Goal: Browse casually: Explore the website without a specific task or goal

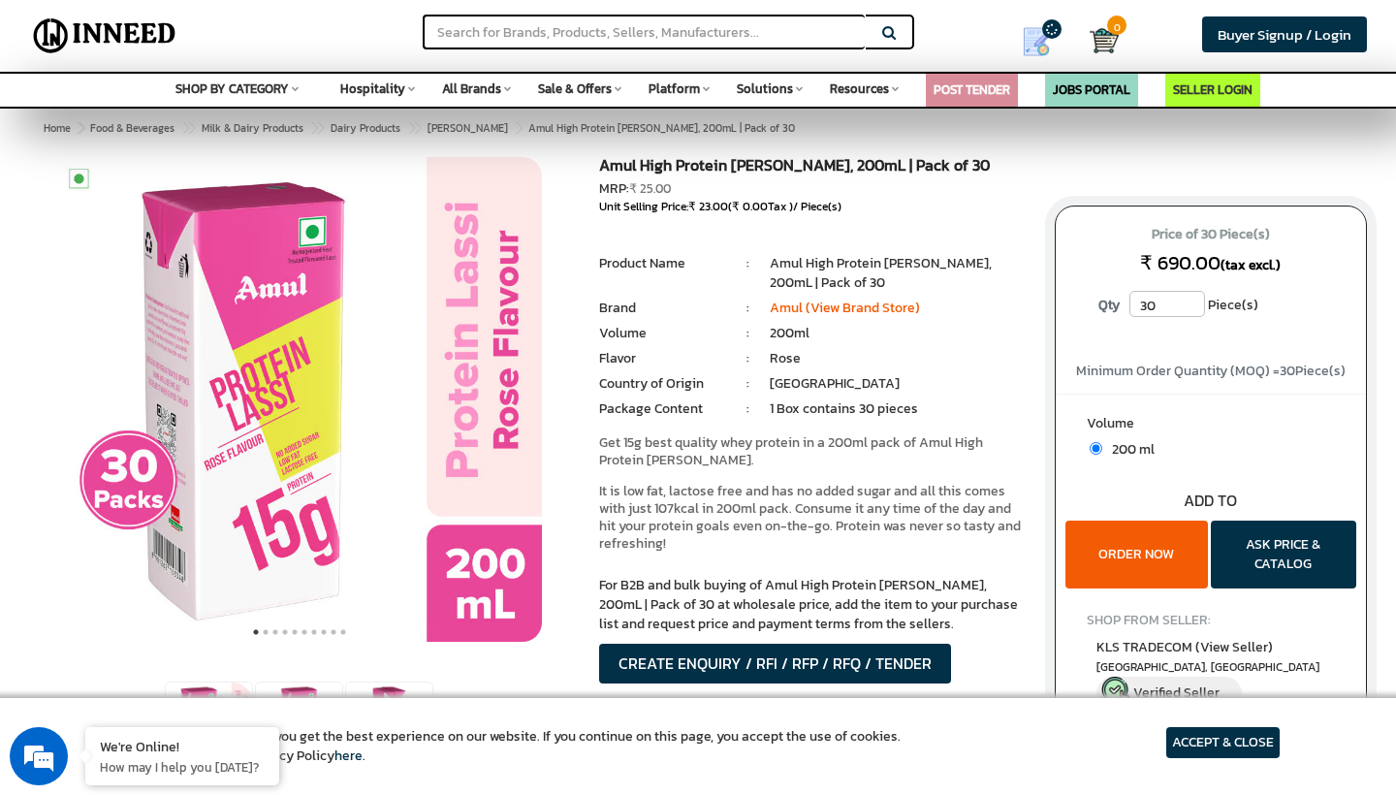
click at [266, 95] on span "SHOP BY CATEGORY" at bounding box center [231, 88] width 113 height 18
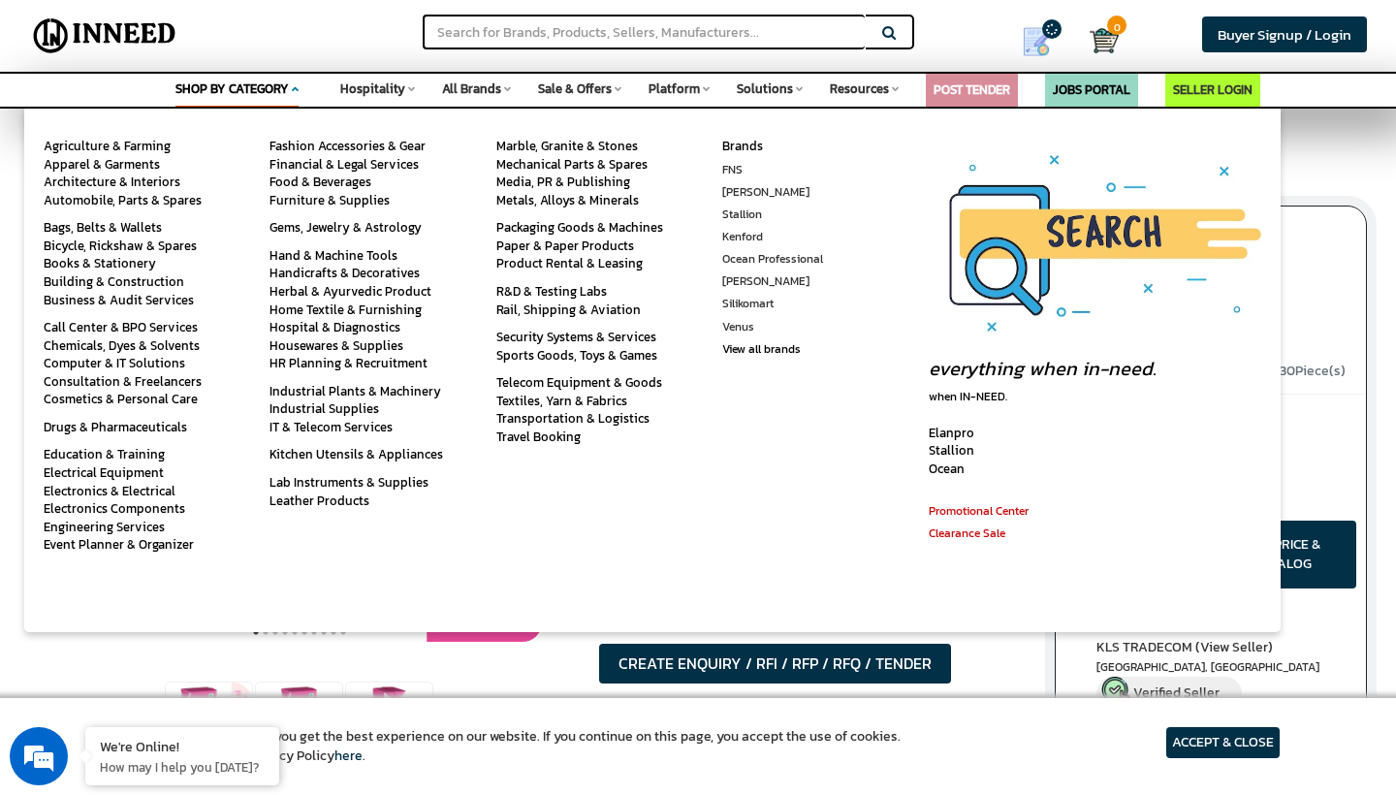
click at [268, 116] on div "Fashion Accessories & Gear Financial & Legal Services Food & Beverages Furnitur…" at bounding box center [363, 370] width 226 height 523
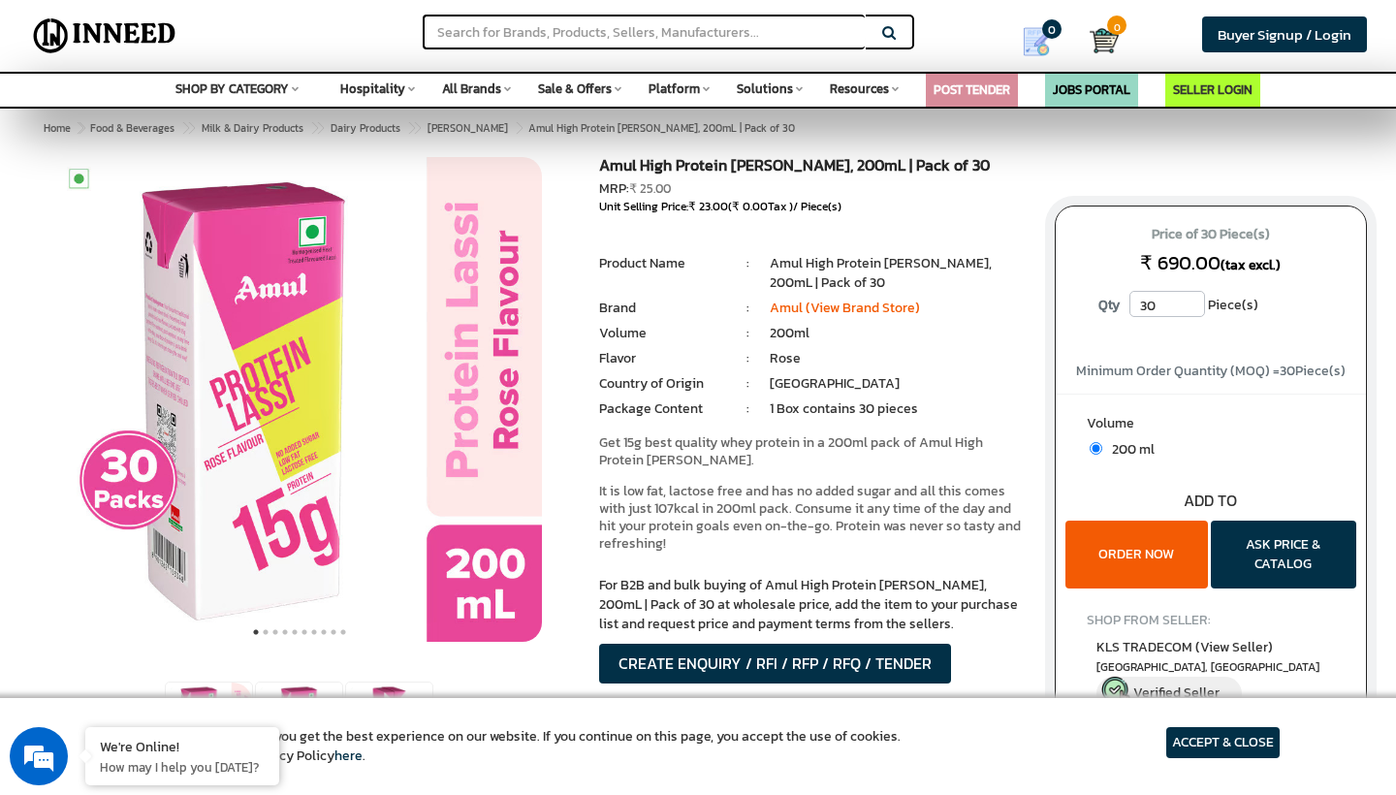
click at [458, 82] on span "All Brands" at bounding box center [471, 88] width 59 height 18
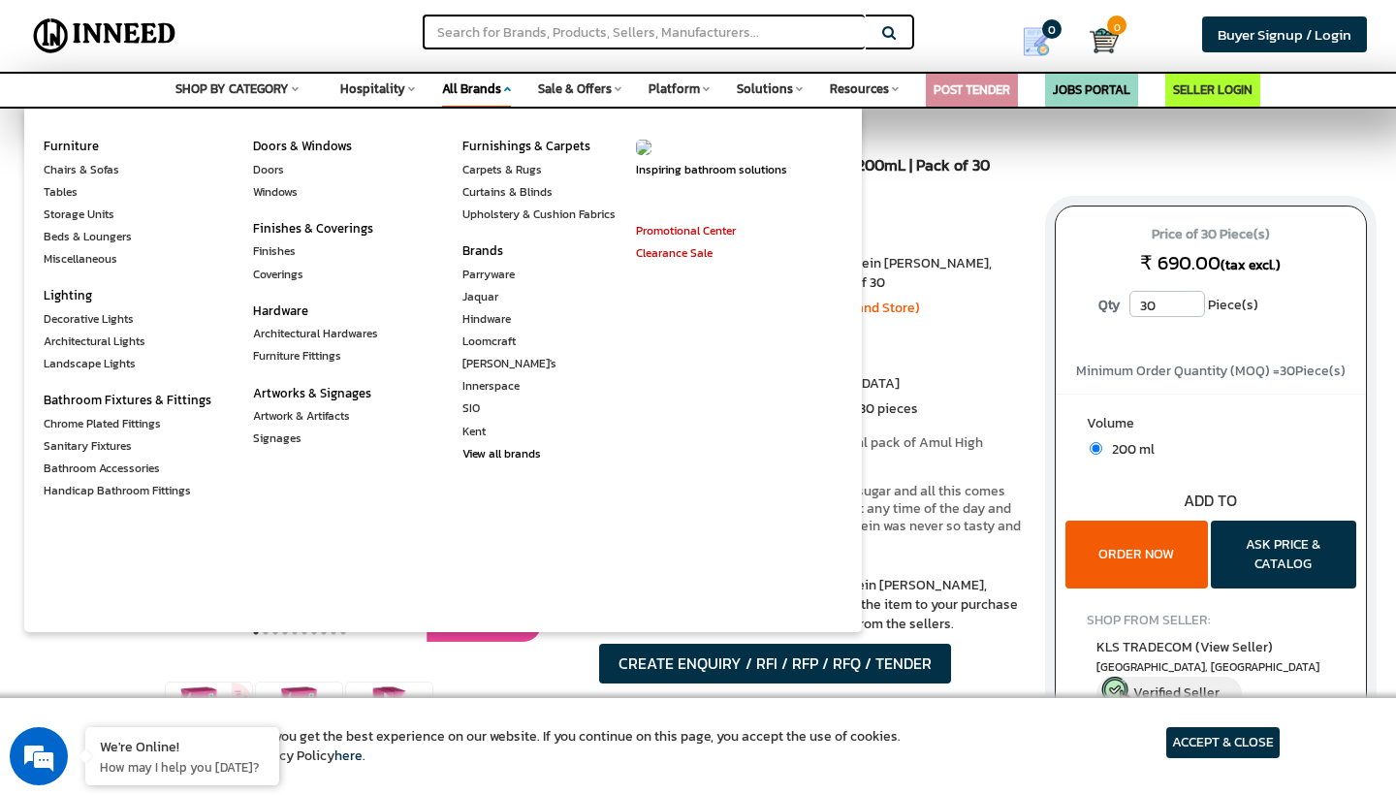
click at [220, 76] on div "SHOP BY CATEGORY Space Agriculture & Farming Apparel & Garments Architecture & …" at bounding box center [236, 86] width 123 height 25
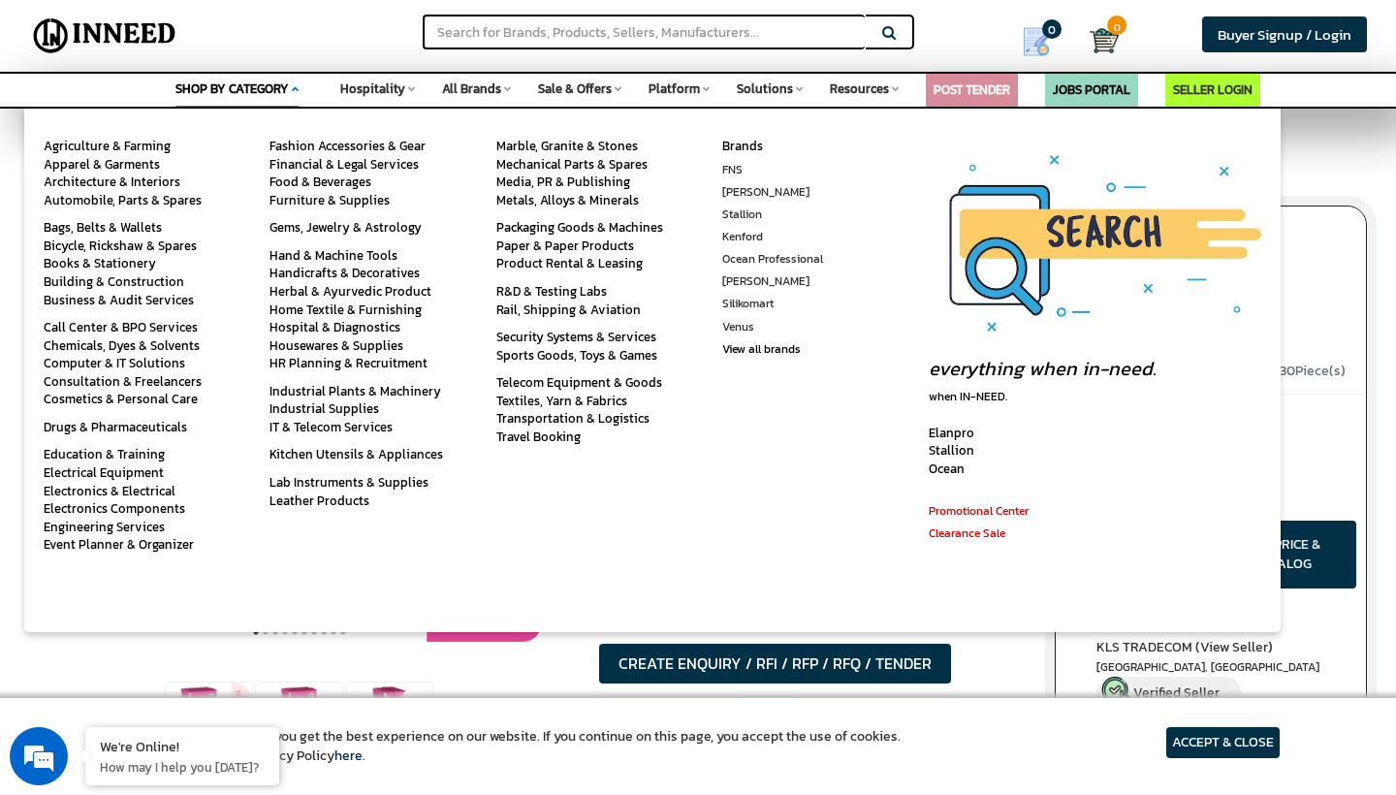
click at [220, 76] on div "SHOP BY CATEGORY Space Agriculture & Farming Apparel & Garments Architecture & …" at bounding box center [236, 92] width 123 height 36
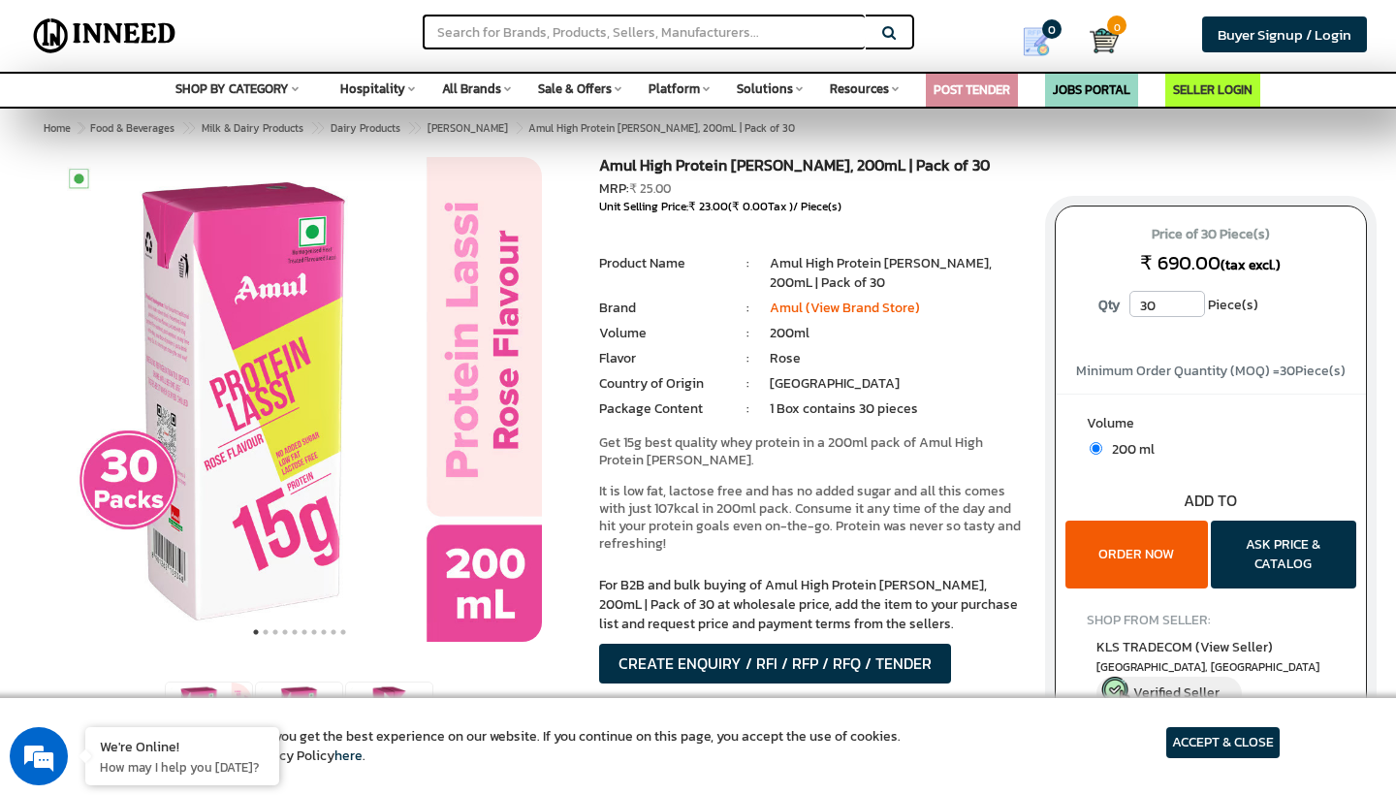
click at [601, 84] on span "Sale & Offers" at bounding box center [575, 88] width 74 height 18
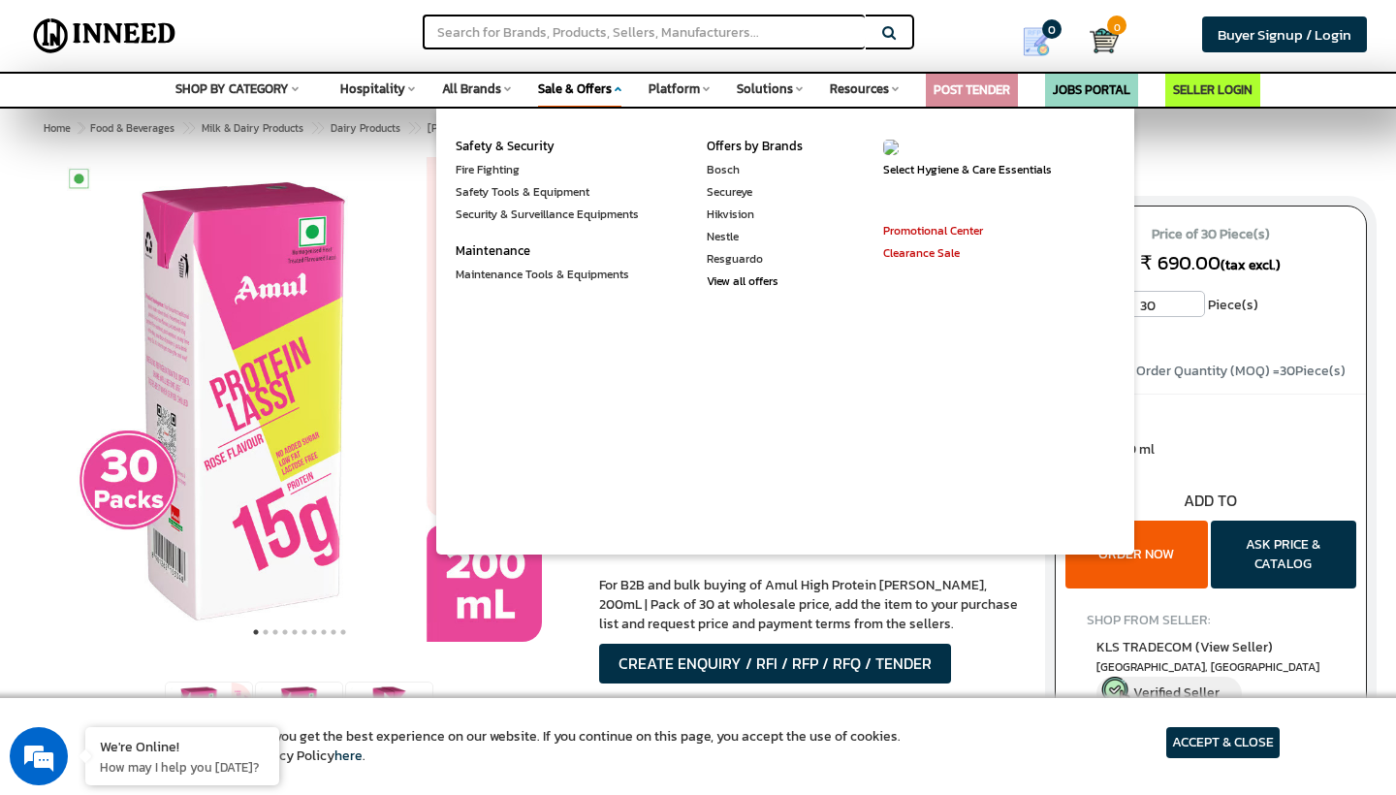
click at [700, 91] on div "Platform Space Purchasing Bids & Tenders Purchase Requests PO Management Rate C…" at bounding box center [678, 86] width 61 height 25
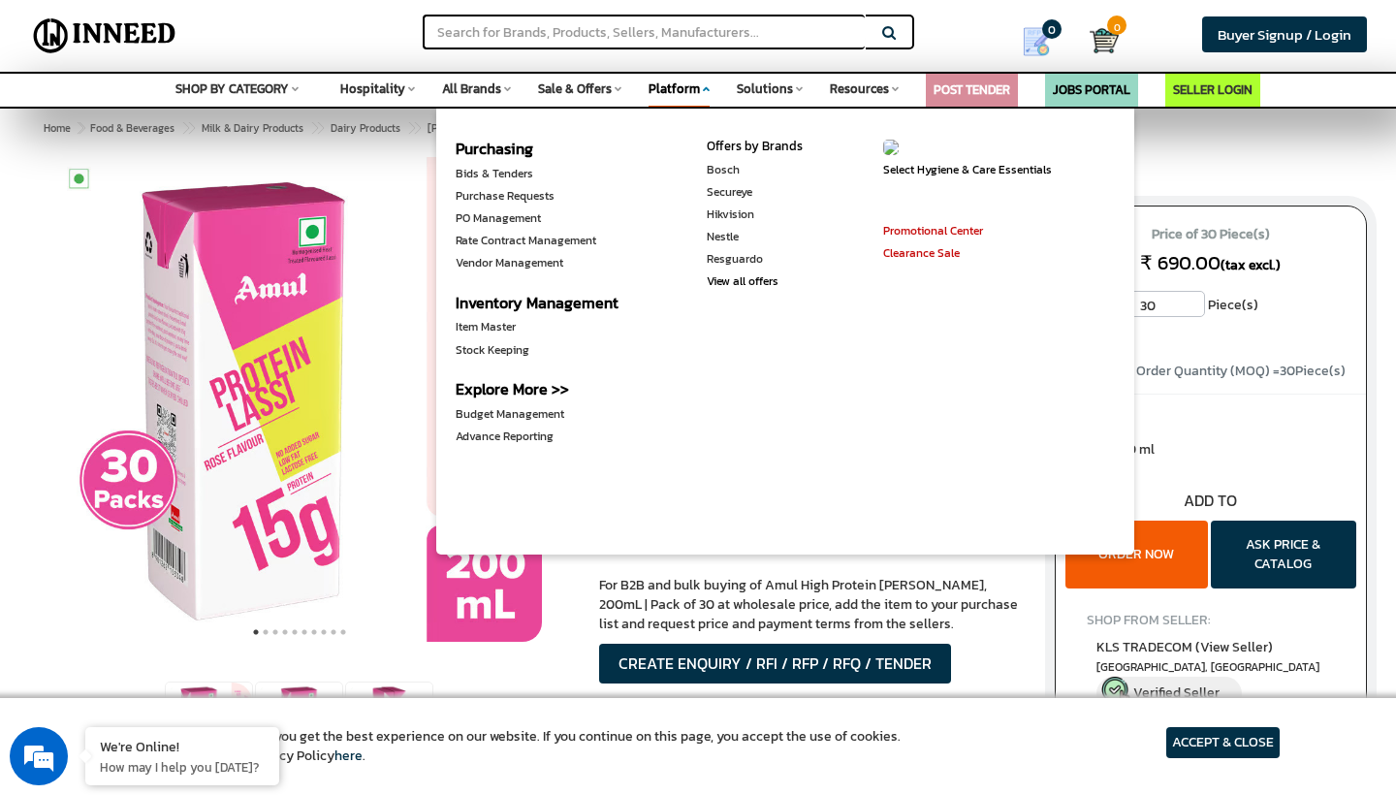
click at [491, 90] on span "All Brands" at bounding box center [471, 88] width 59 height 18
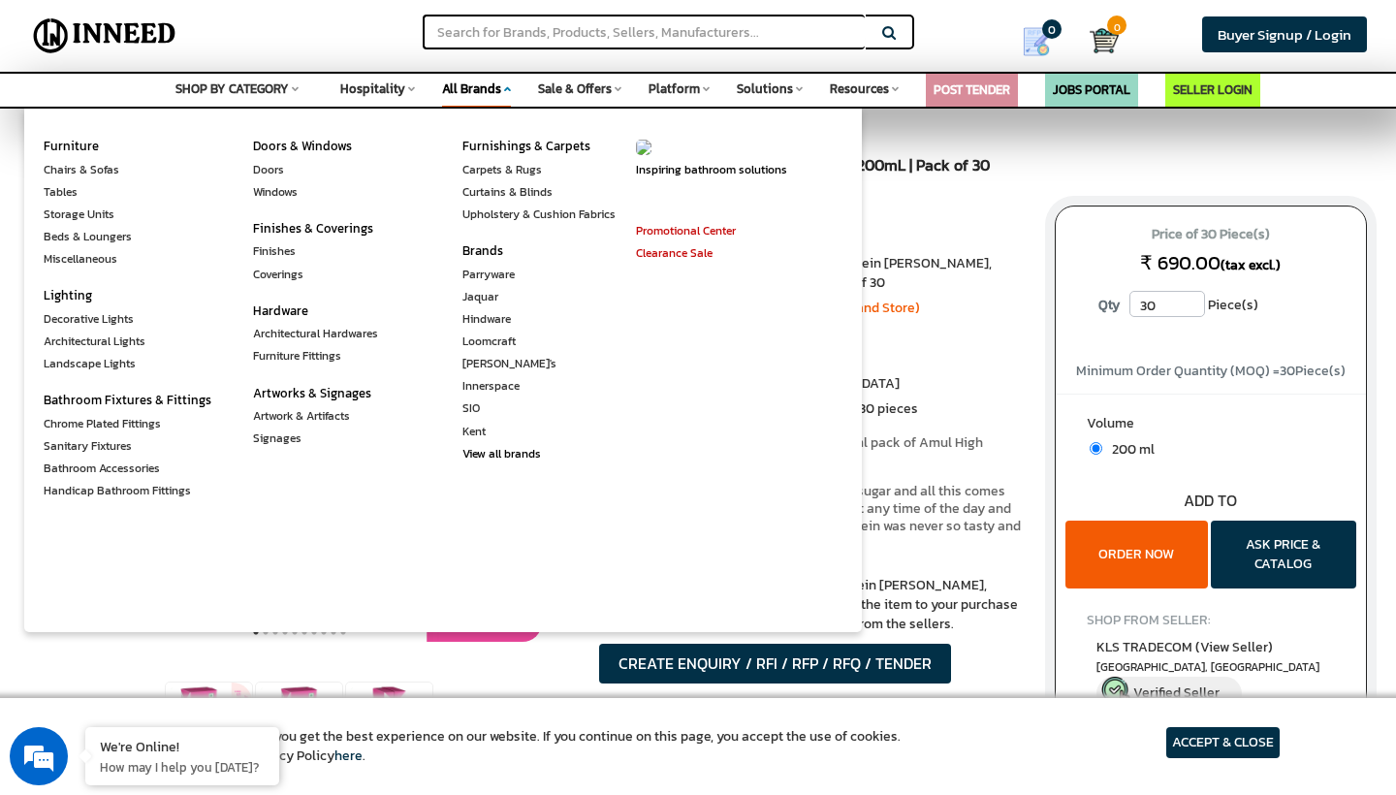
click at [387, 83] on span "Hospitality" at bounding box center [372, 88] width 65 height 18
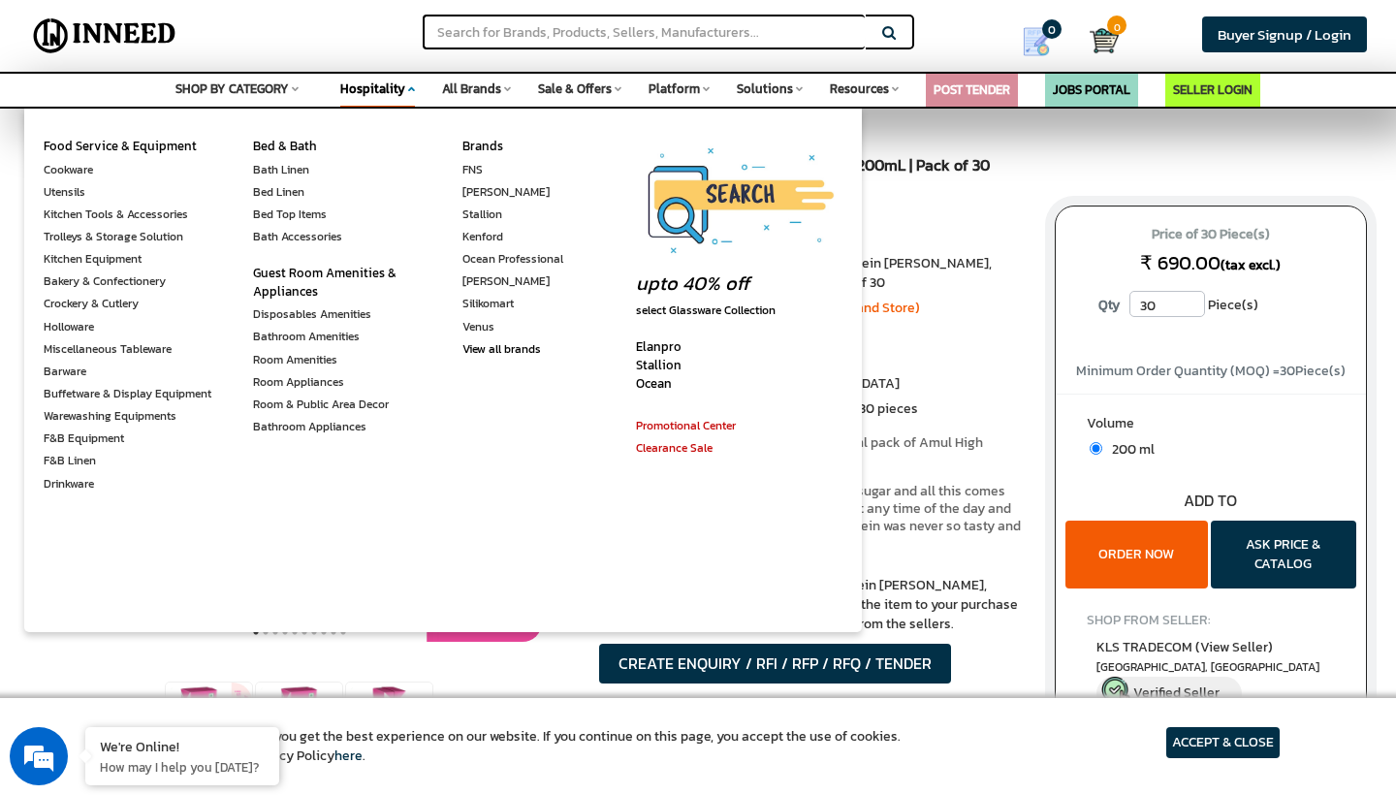
click at [387, 83] on span "Hospitality" at bounding box center [372, 88] width 65 height 18
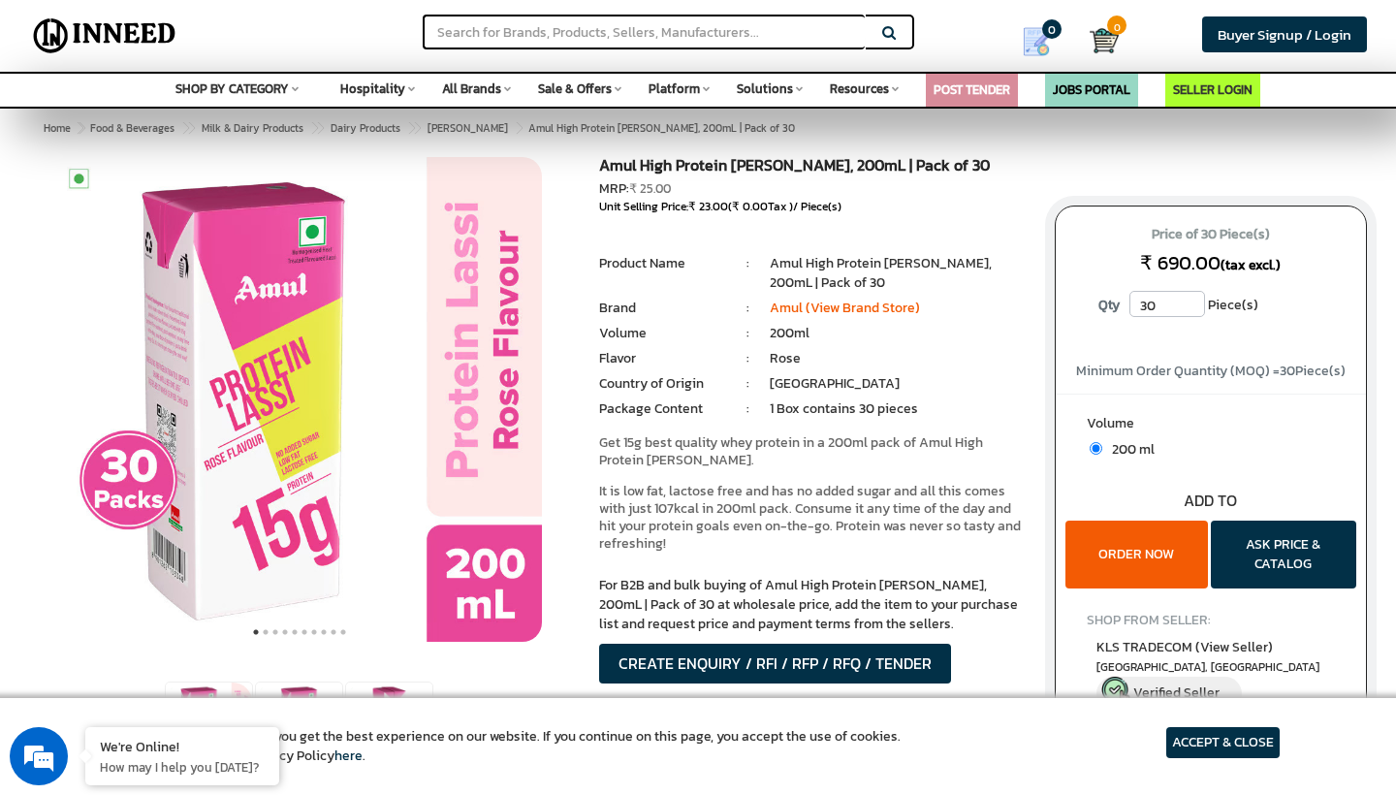
click at [387, 83] on span "Hospitality" at bounding box center [372, 88] width 65 height 18
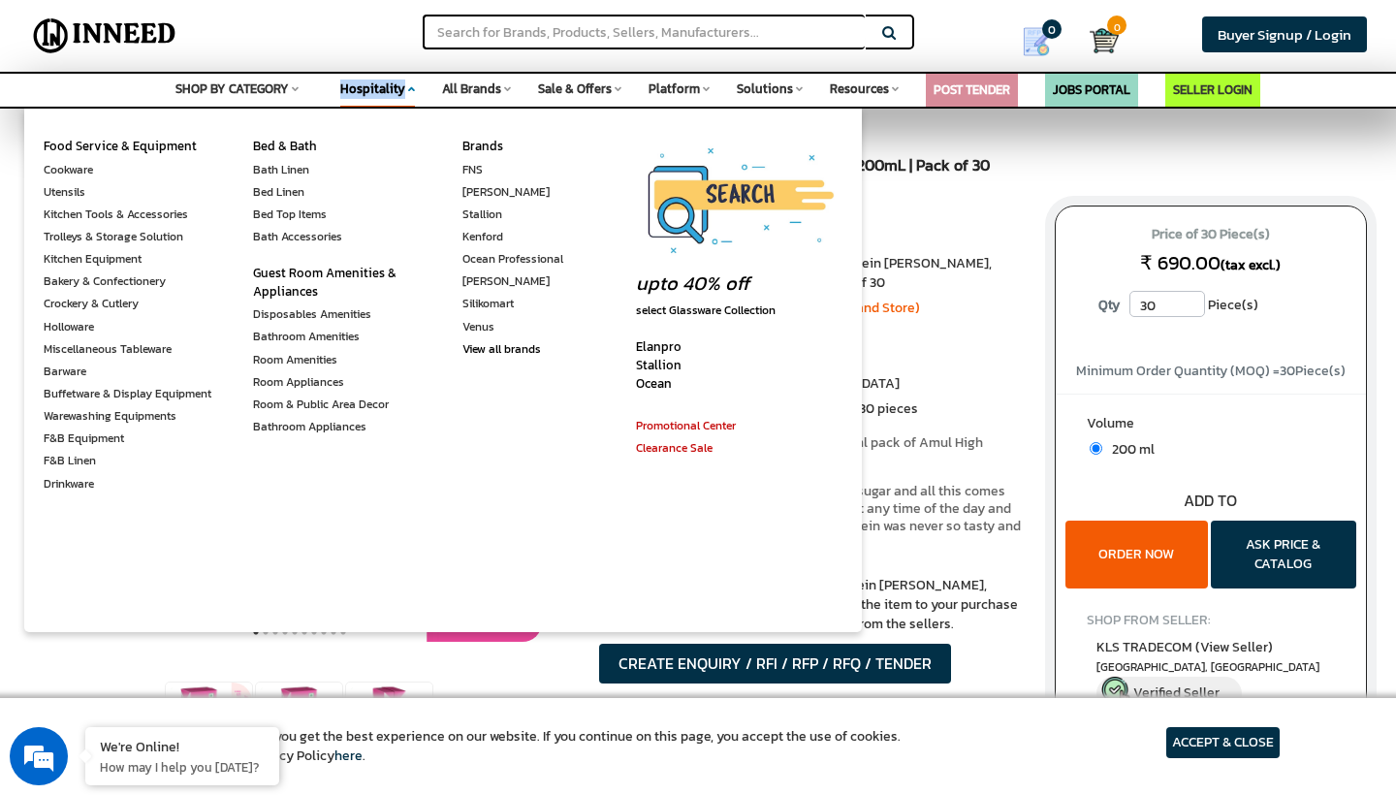
click at [387, 83] on span "Hospitality" at bounding box center [372, 88] width 65 height 18
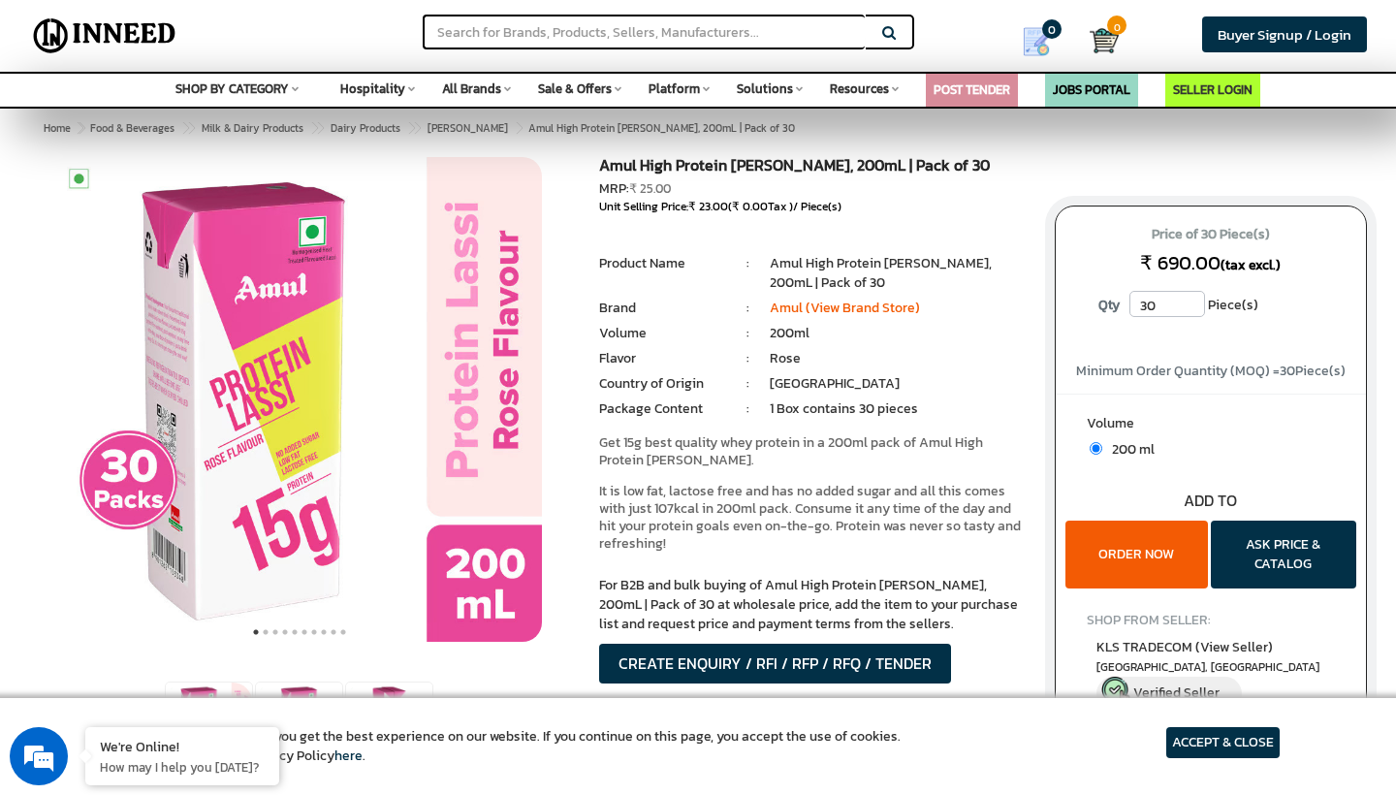
click at [336, 35] on div "Search" at bounding box center [441, 24] width 465 height 49
click at [262, 93] on span "SHOP BY CATEGORY" at bounding box center [231, 88] width 113 height 18
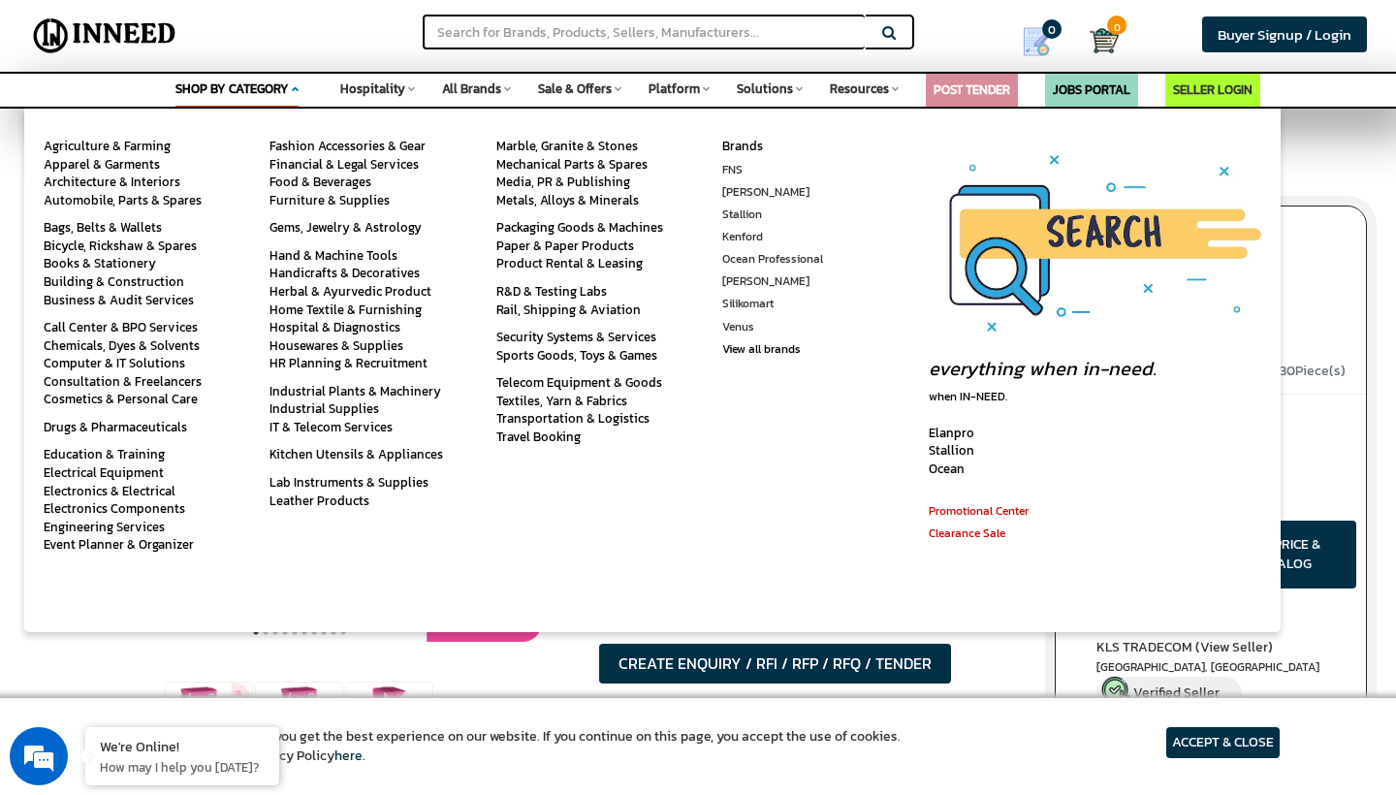
click at [262, 93] on span "SHOP BY CATEGORY" at bounding box center [231, 88] width 113 height 18
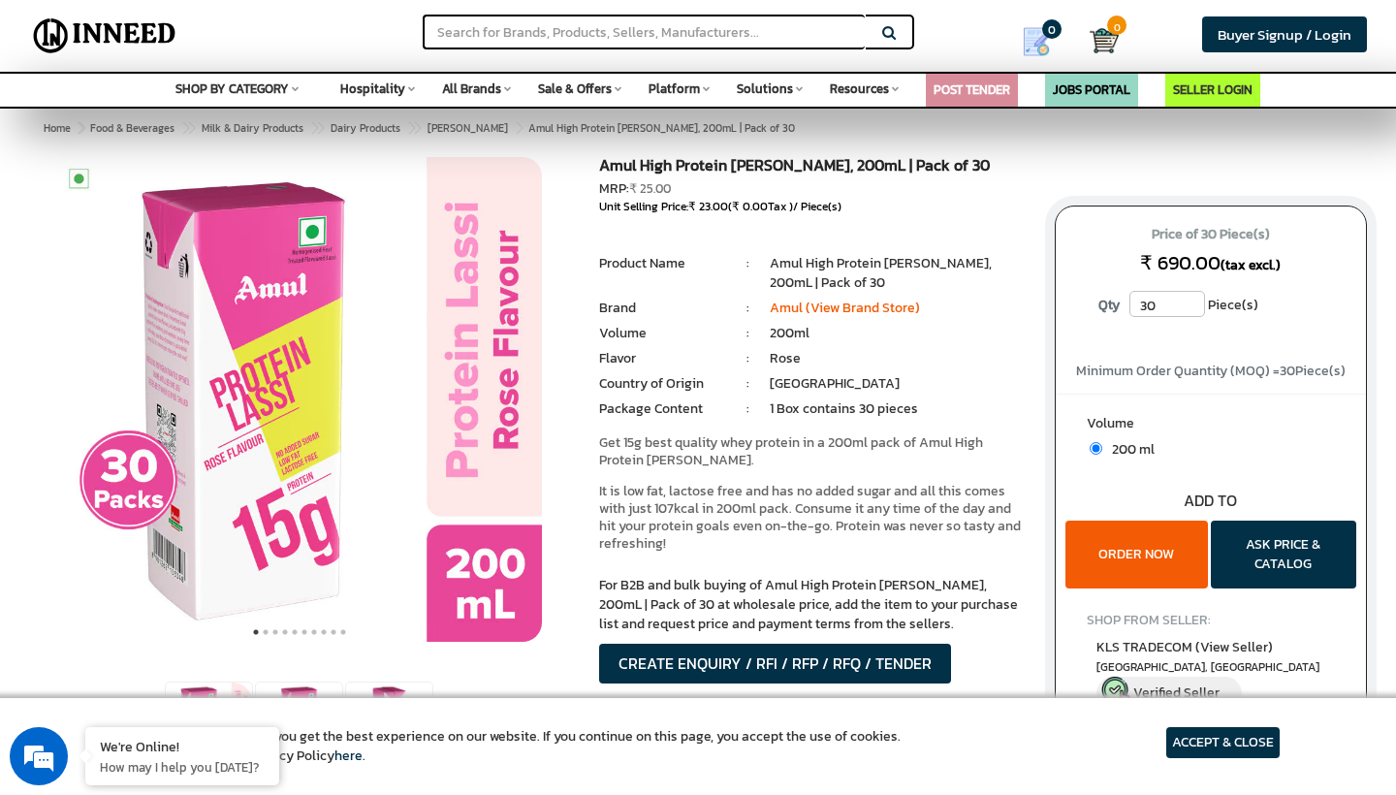
click at [262, 93] on span "SHOP BY CATEGORY" at bounding box center [231, 88] width 113 height 18
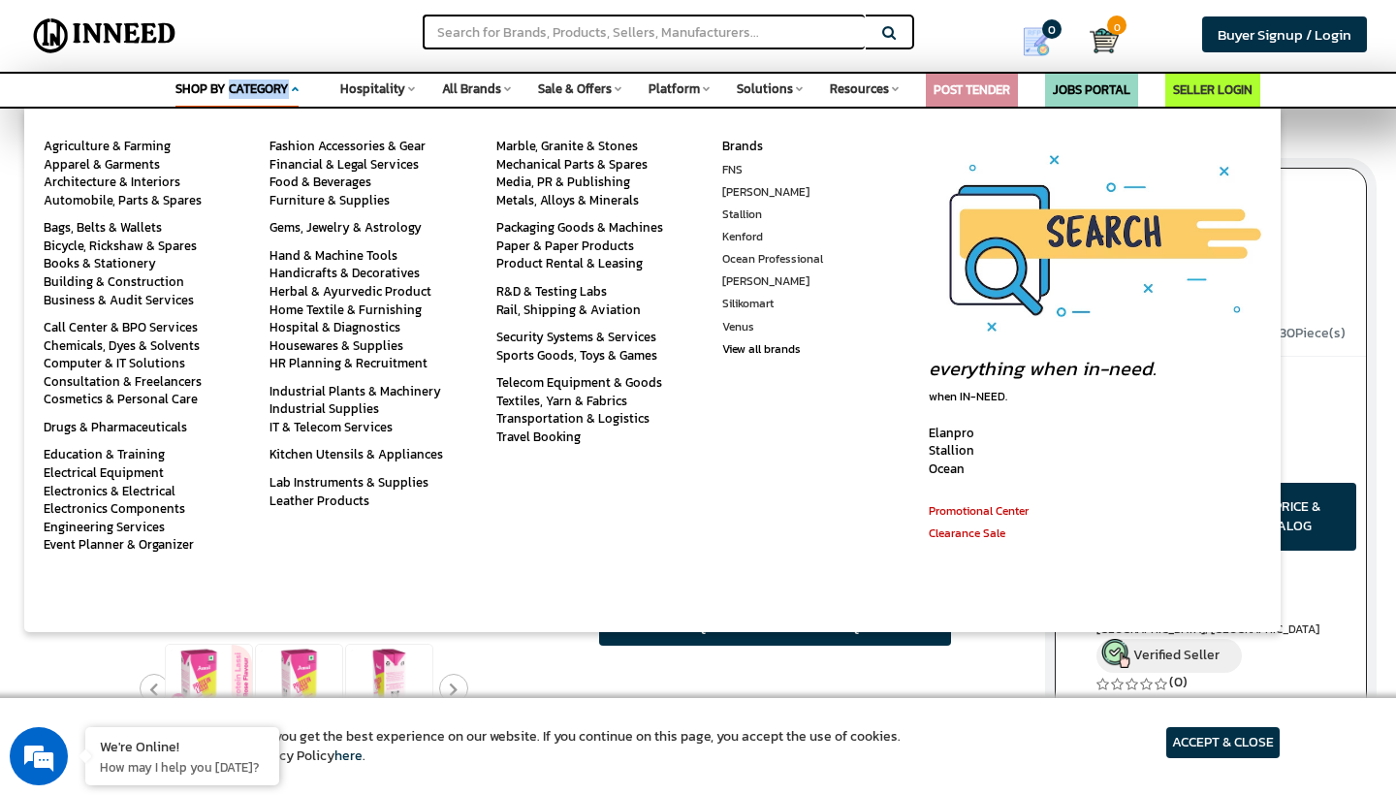
scroll to position [39, 0]
click at [237, 30] on div "Search" at bounding box center [441, 24] width 465 height 49
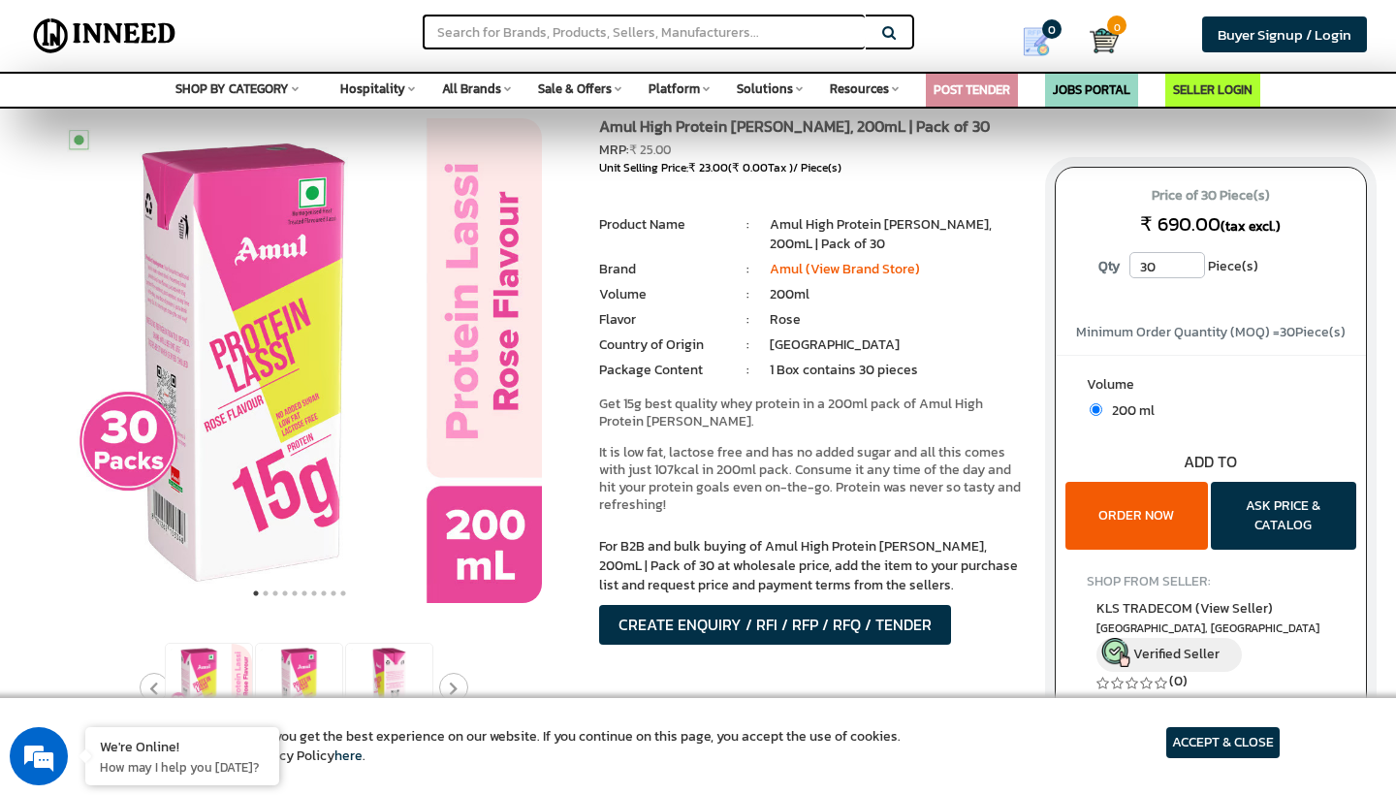
click at [256, 103] on div "SHOP BY CATEGORY Space Agriculture & Farming Apparel & Garments Architecture & …" at bounding box center [698, 90] width 1396 height 37
click at [239, 92] on span "SHOP BY CATEGORY" at bounding box center [231, 88] width 113 height 18
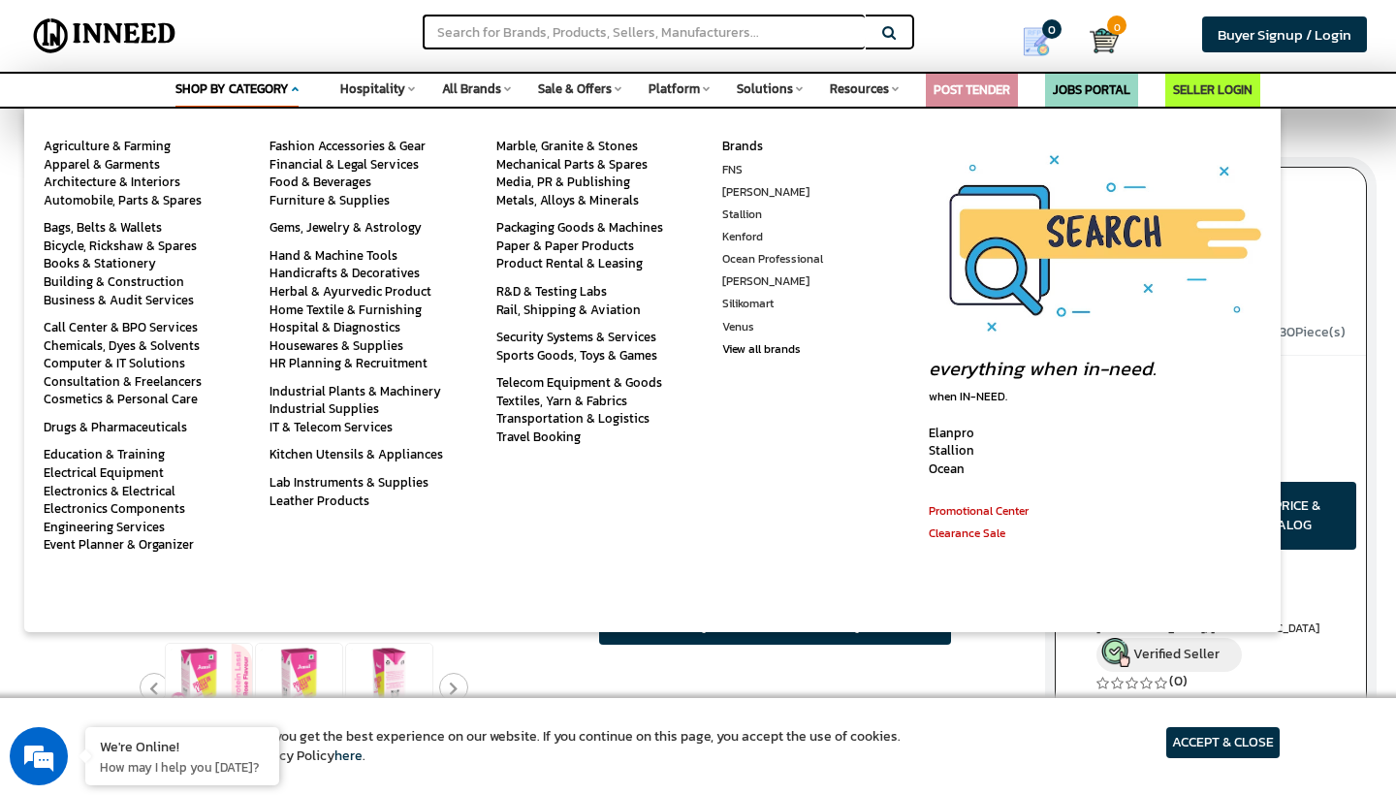
click at [233, 77] on div "SHOP BY CATEGORY Space Agriculture & Farming Apparel & Garments Architecture & …" at bounding box center [236, 92] width 123 height 36
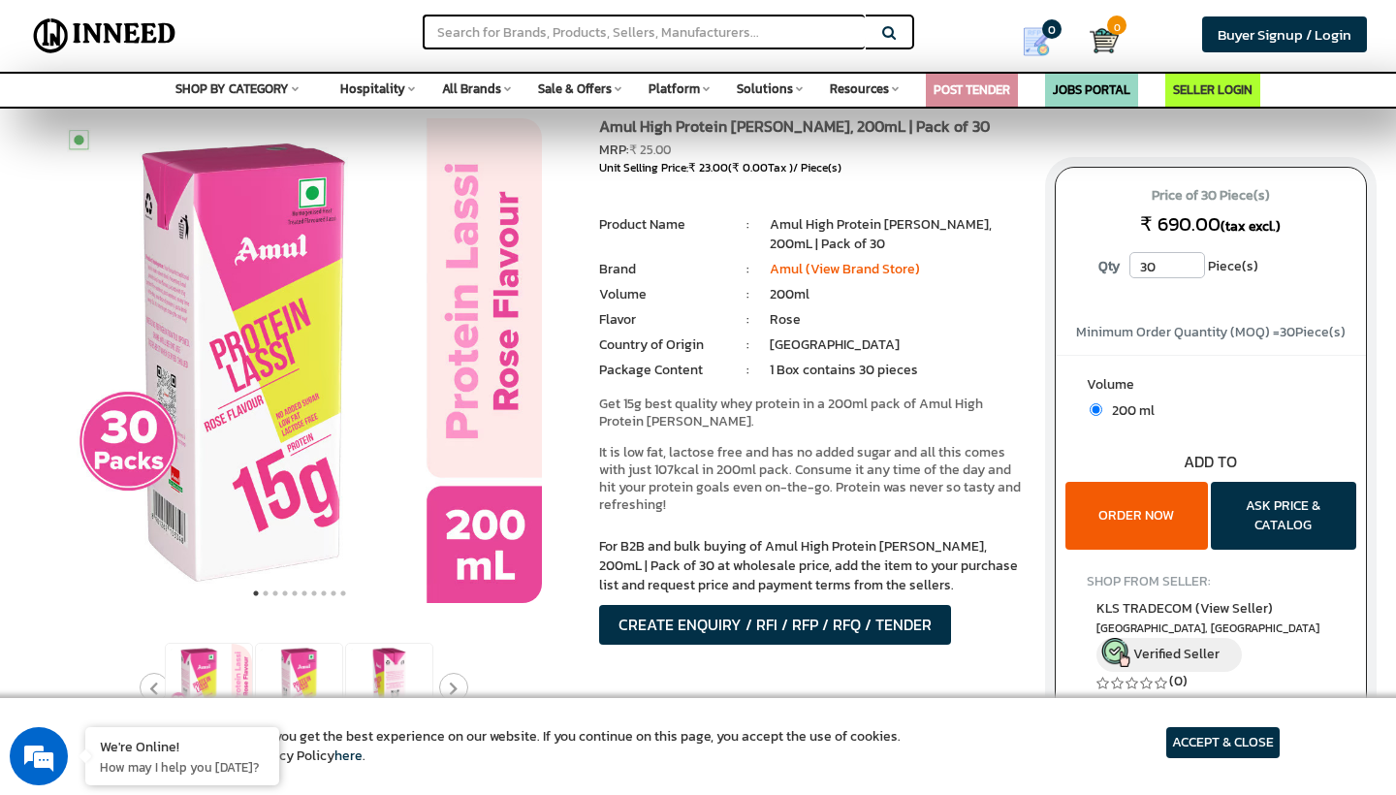
click at [383, 87] on span "Hospitality" at bounding box center [372, 88] width 65 height 18
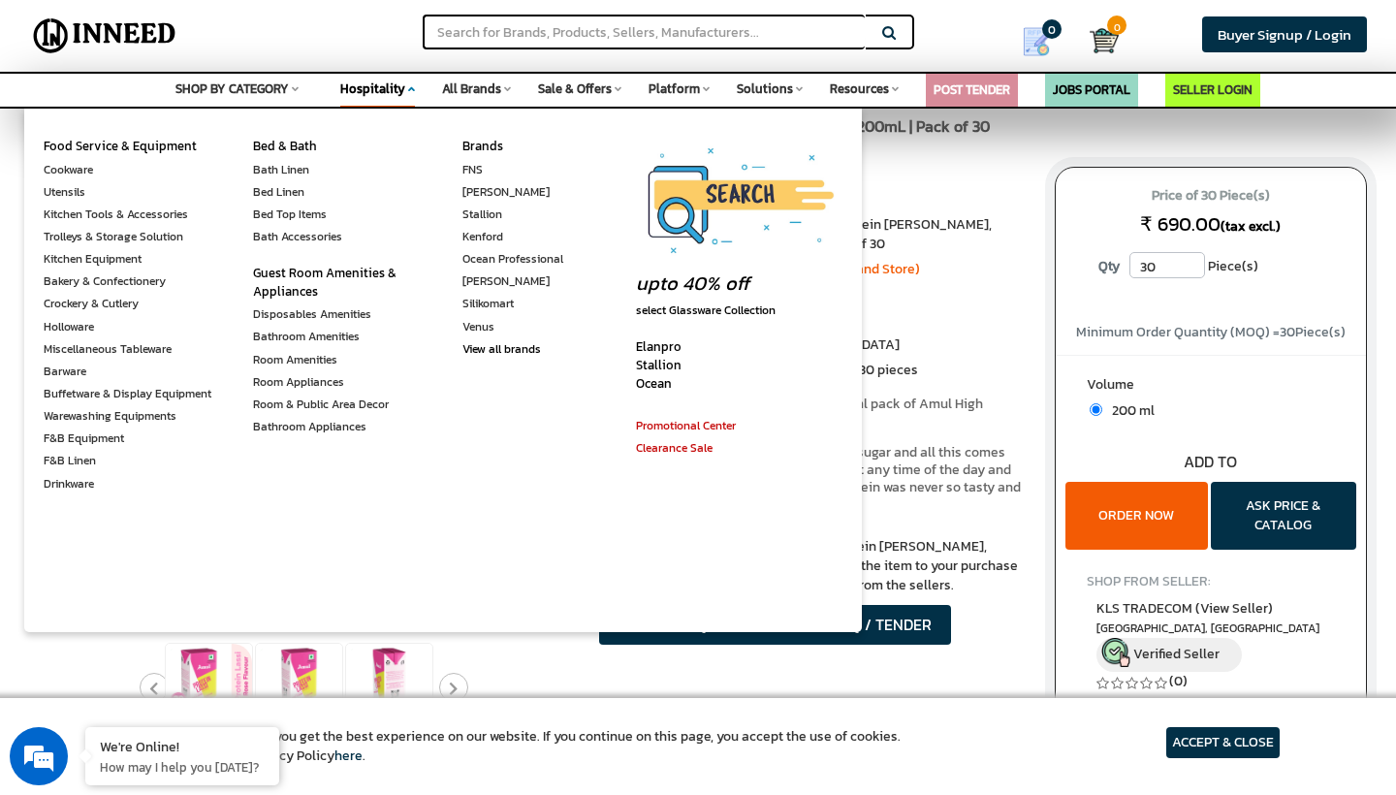
click at [383, 87] on span "Hospitality" at bounding box center [372, 88] width 65 height 18
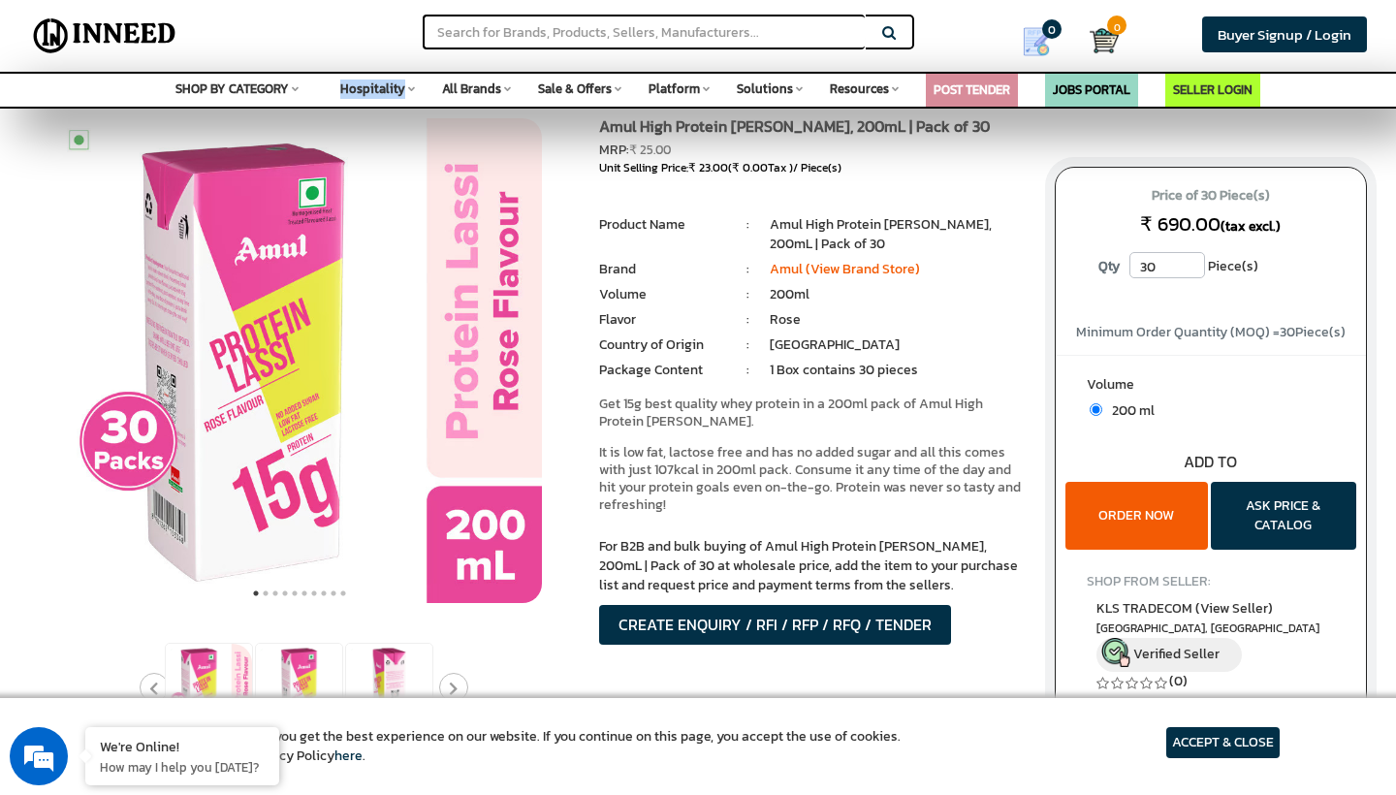
click at [521, 83] on div "SHOP BY CATEGORY Space Agriculture & Farming Apparel & Garments Architecture & …" at bounding box center [698, 90] width 1396 height 37
click at [583, 83] on span "Sale & Offers" at bounding box center [575, 88] width 74 height 18
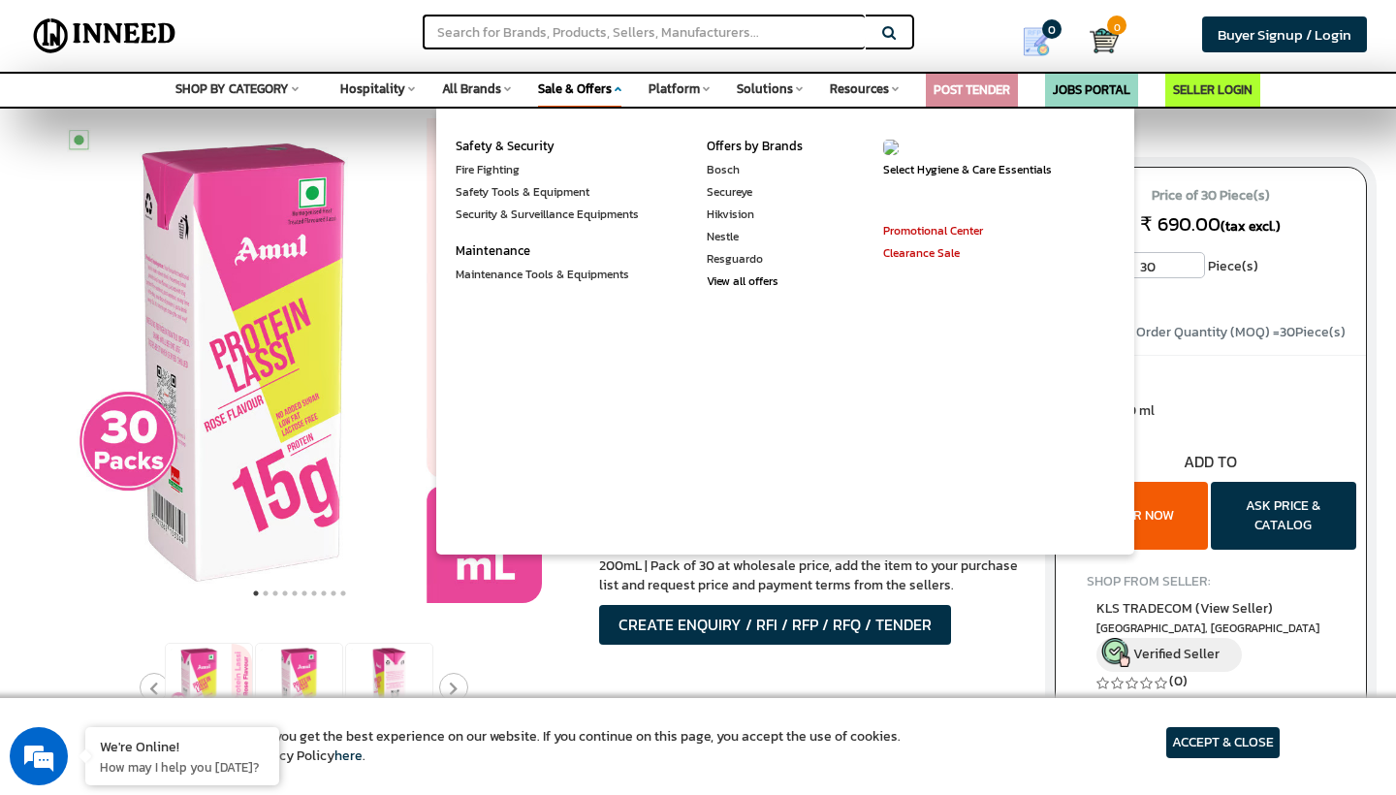
click at [583, 83] on span "Sale & Offers" at bounding box center [575, 88] width 74 height 18
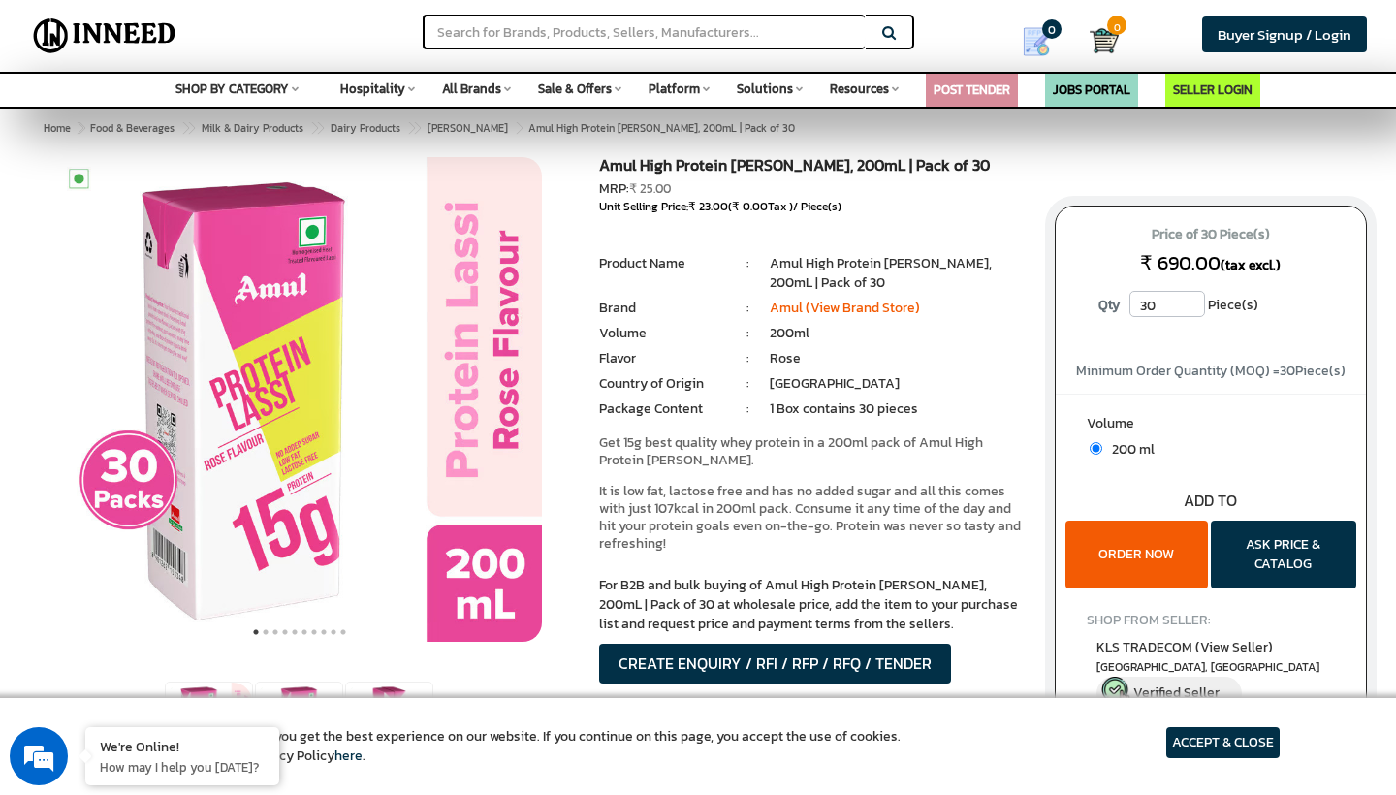
scroll to position [0, 0]
